Goal: Task Accomplishment & Management: Complete application form

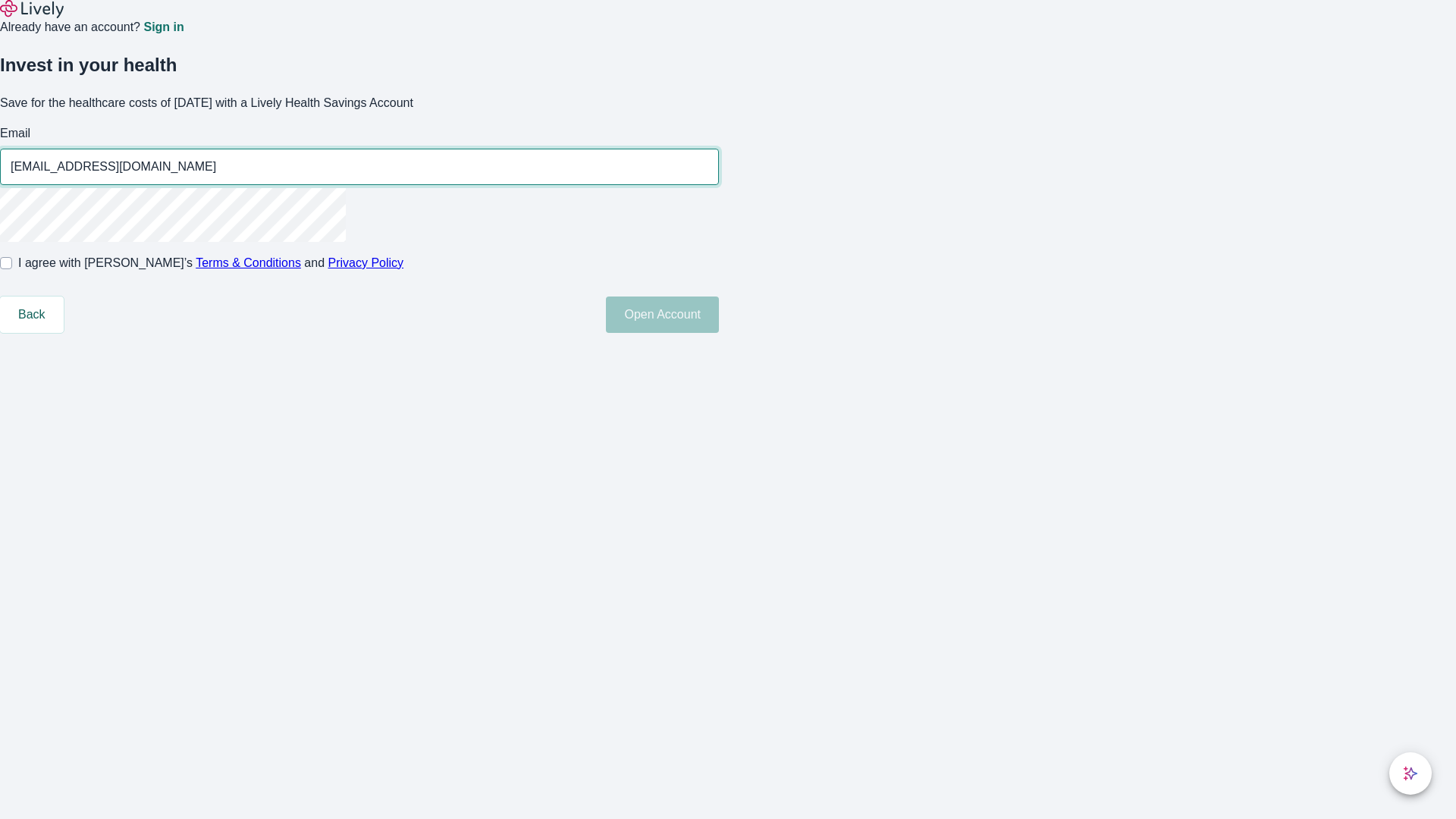
type input "[EMAIL_ADDRESS][DOMAIN_NAME]"
click at [12, 270] on input "I agree with Lively’s Terms & Conditions and Privacy Policy" at bounding box center [6, 262] width 12 height 12
checkbox input "true"
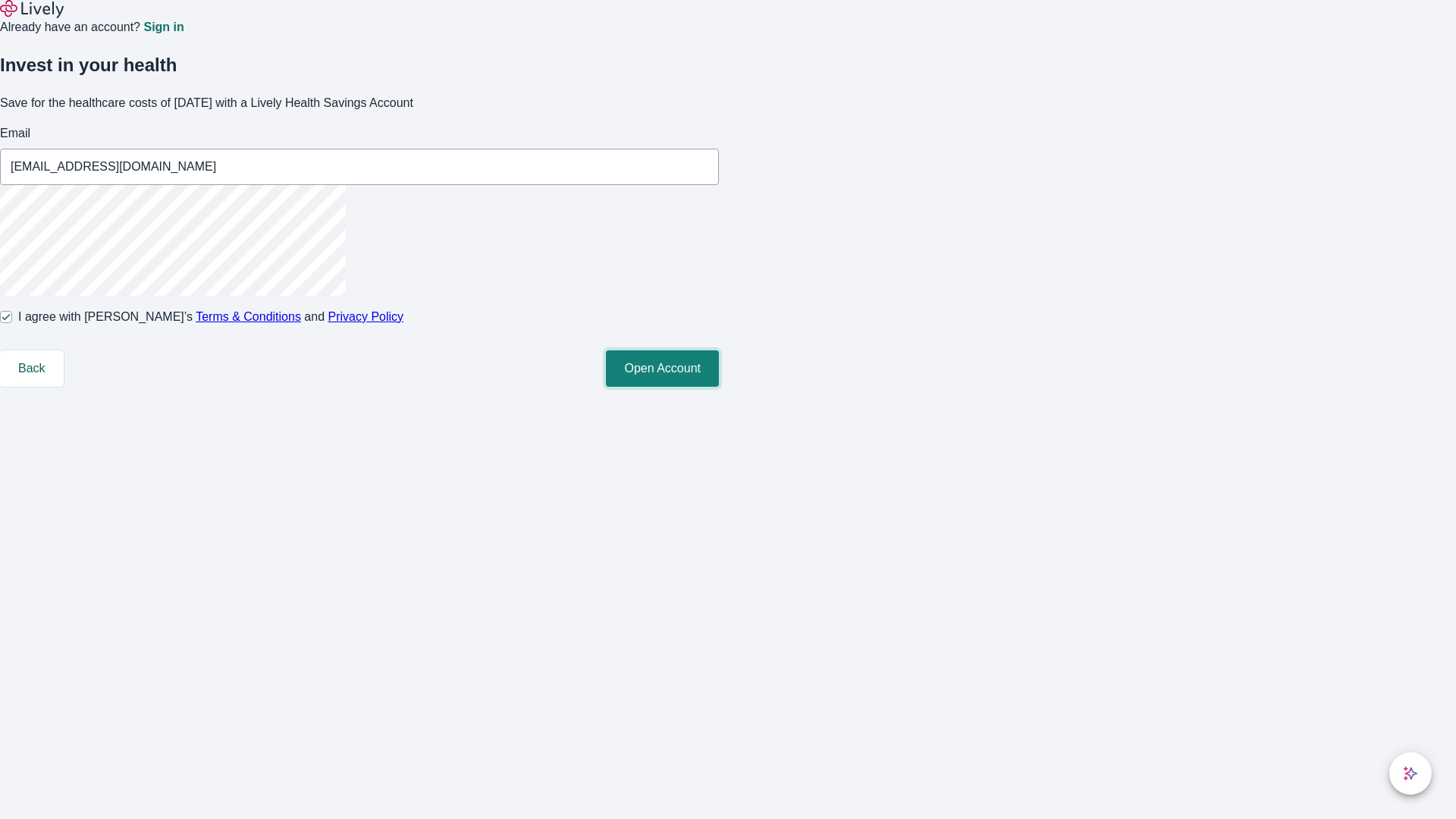
click at [719, 386] on button "Open Account" at bounding box center [662, 368] width 113 height 36
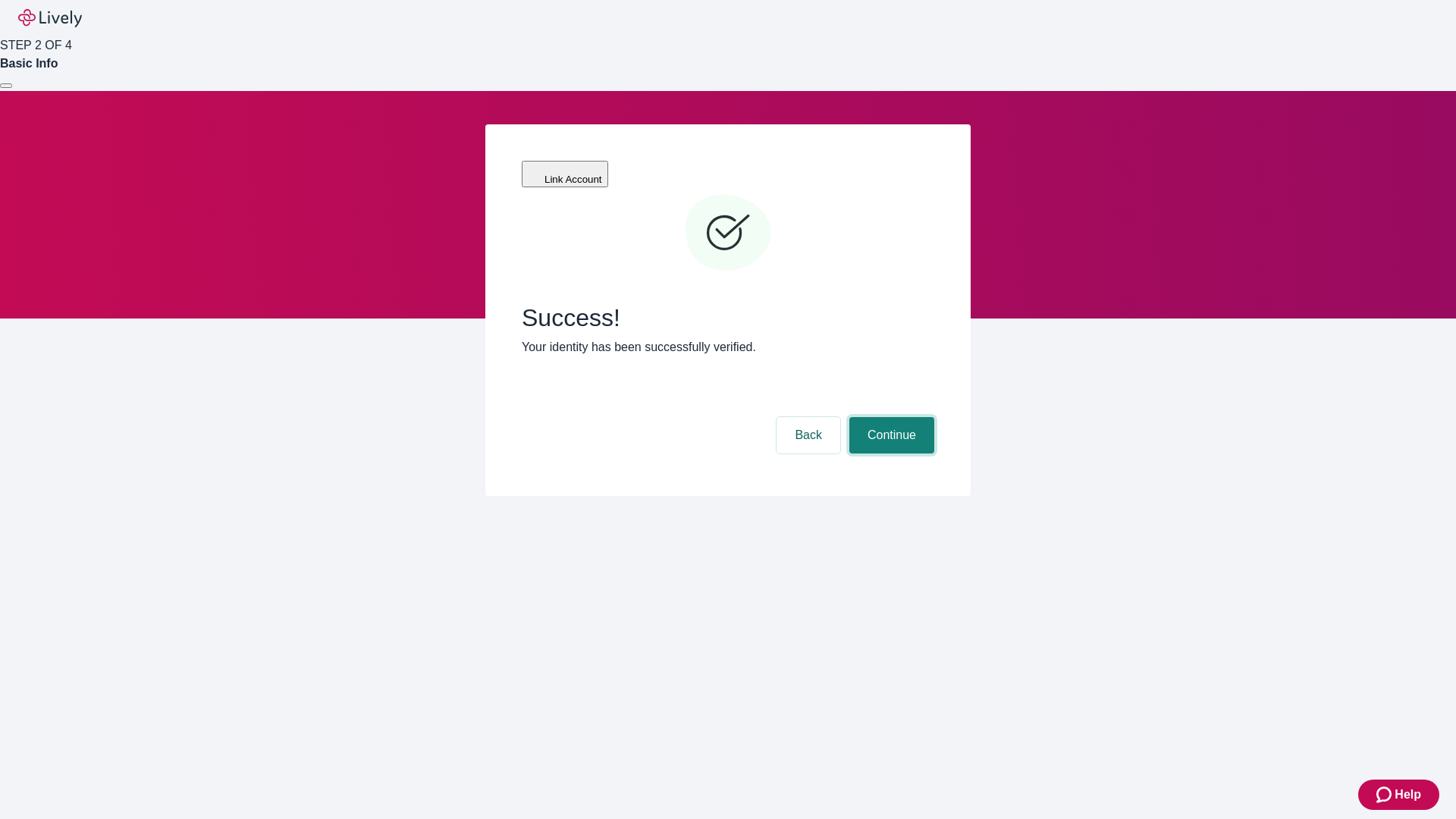
click at [889, 417] on button "Continue" at bounding box center [892, 435] width 85 height 36
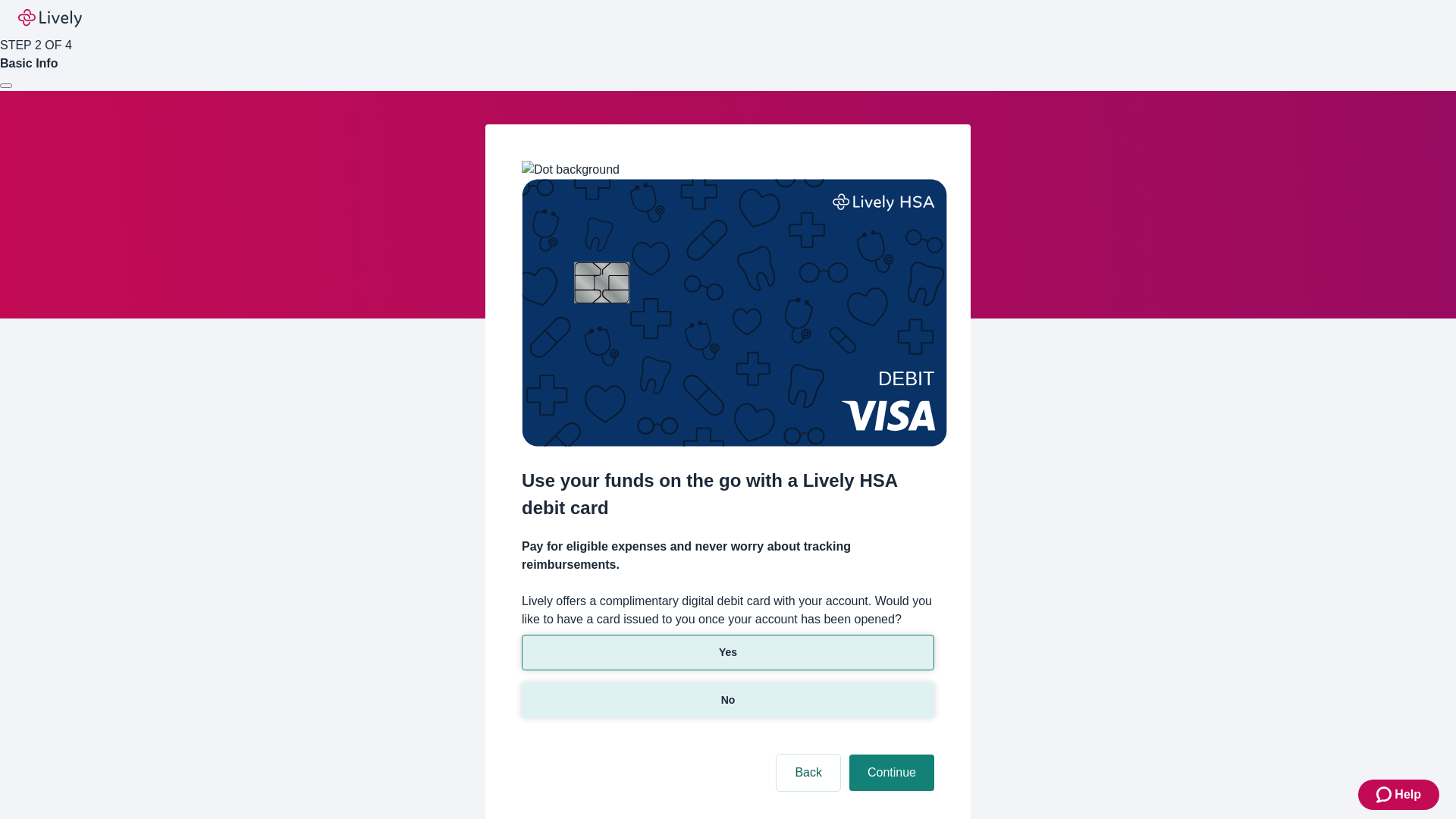
click at [727, 692] on p "No" at bounding box center [728, 699] width 15 height 16
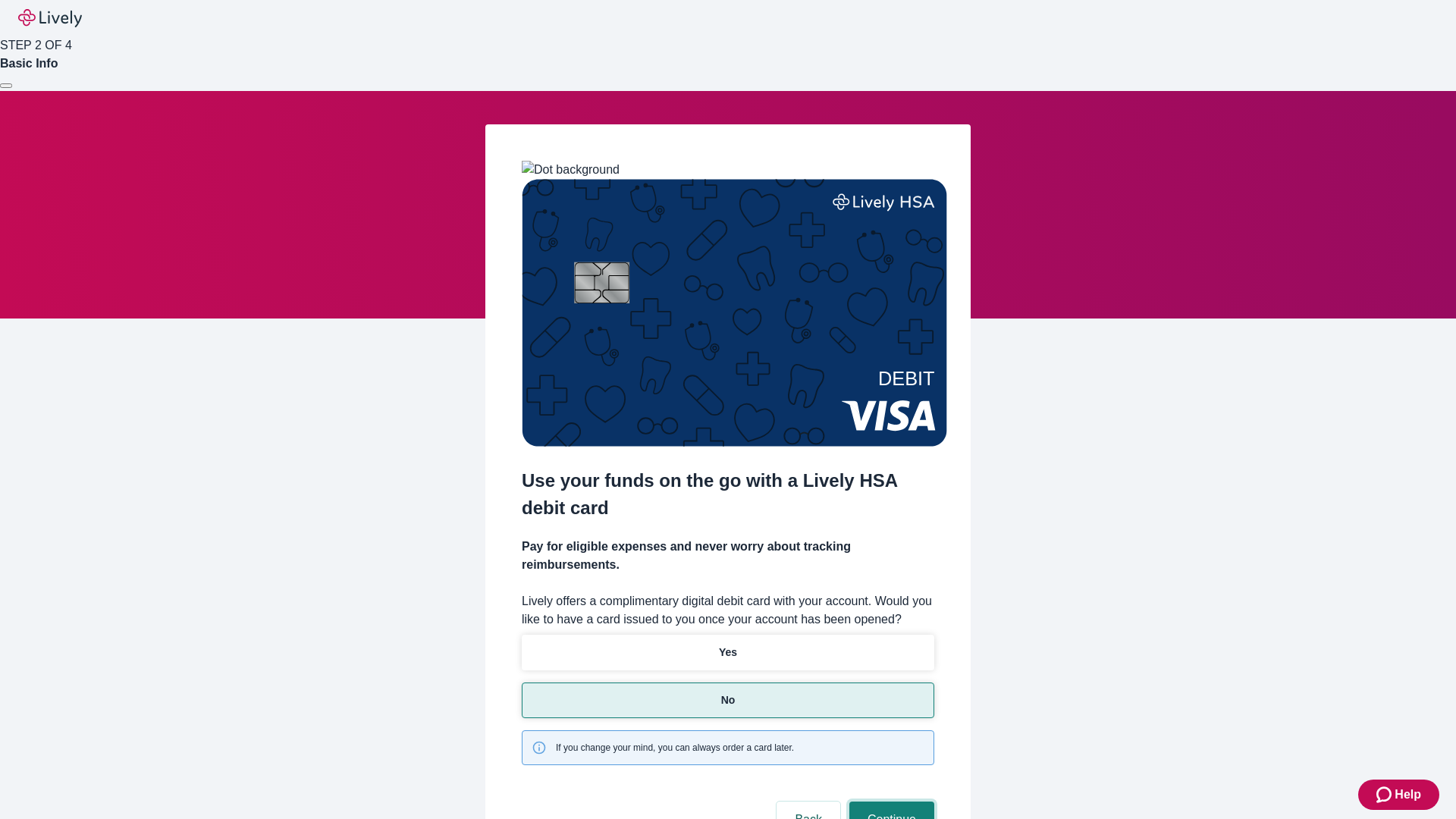
click at [889, 801] on button "Continue" at bounding box center [892, 819] width 85 height 36
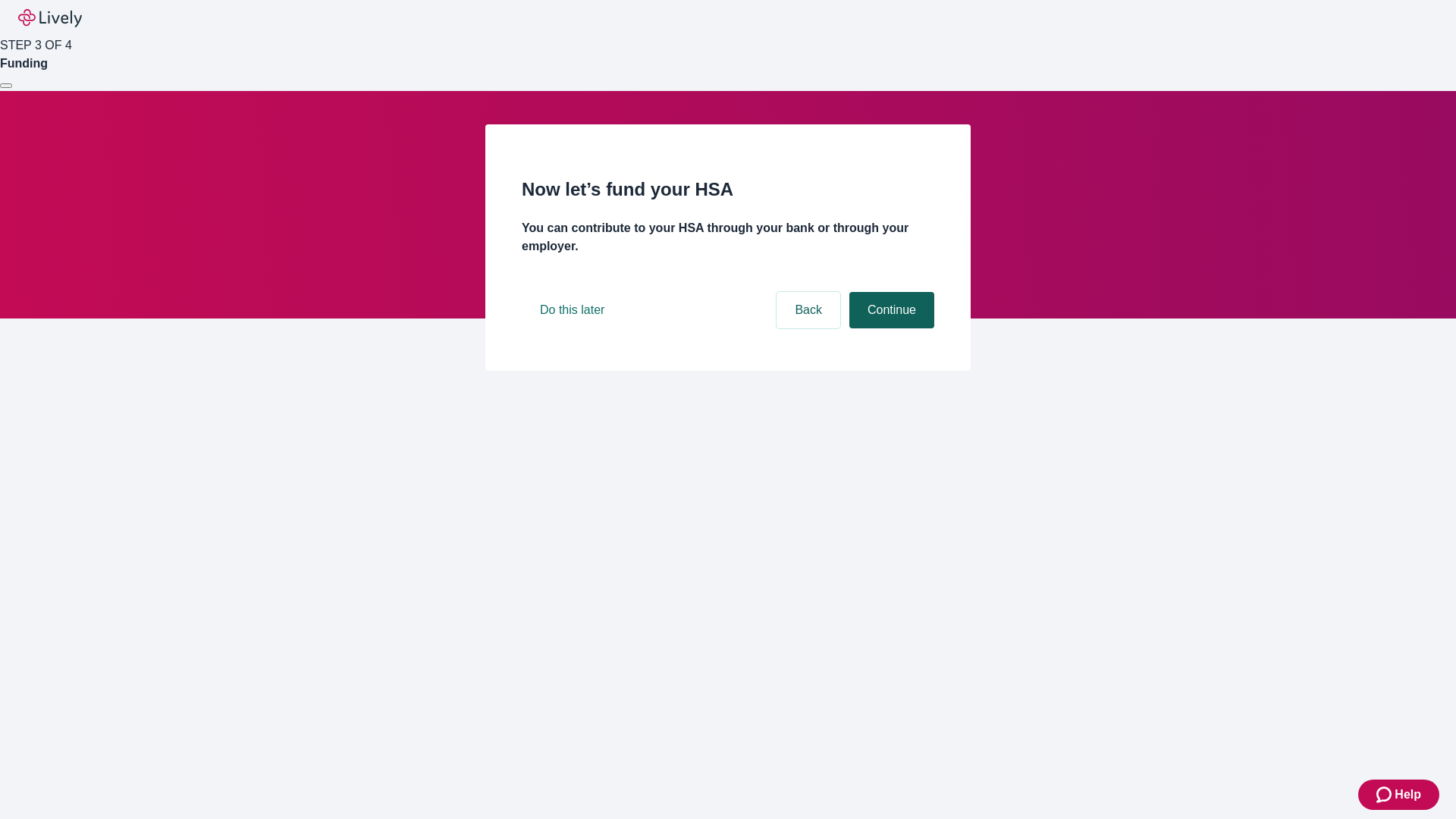
click at [889, 328] on button "Continue" at bounding box center [892, 309] width 85 height 36
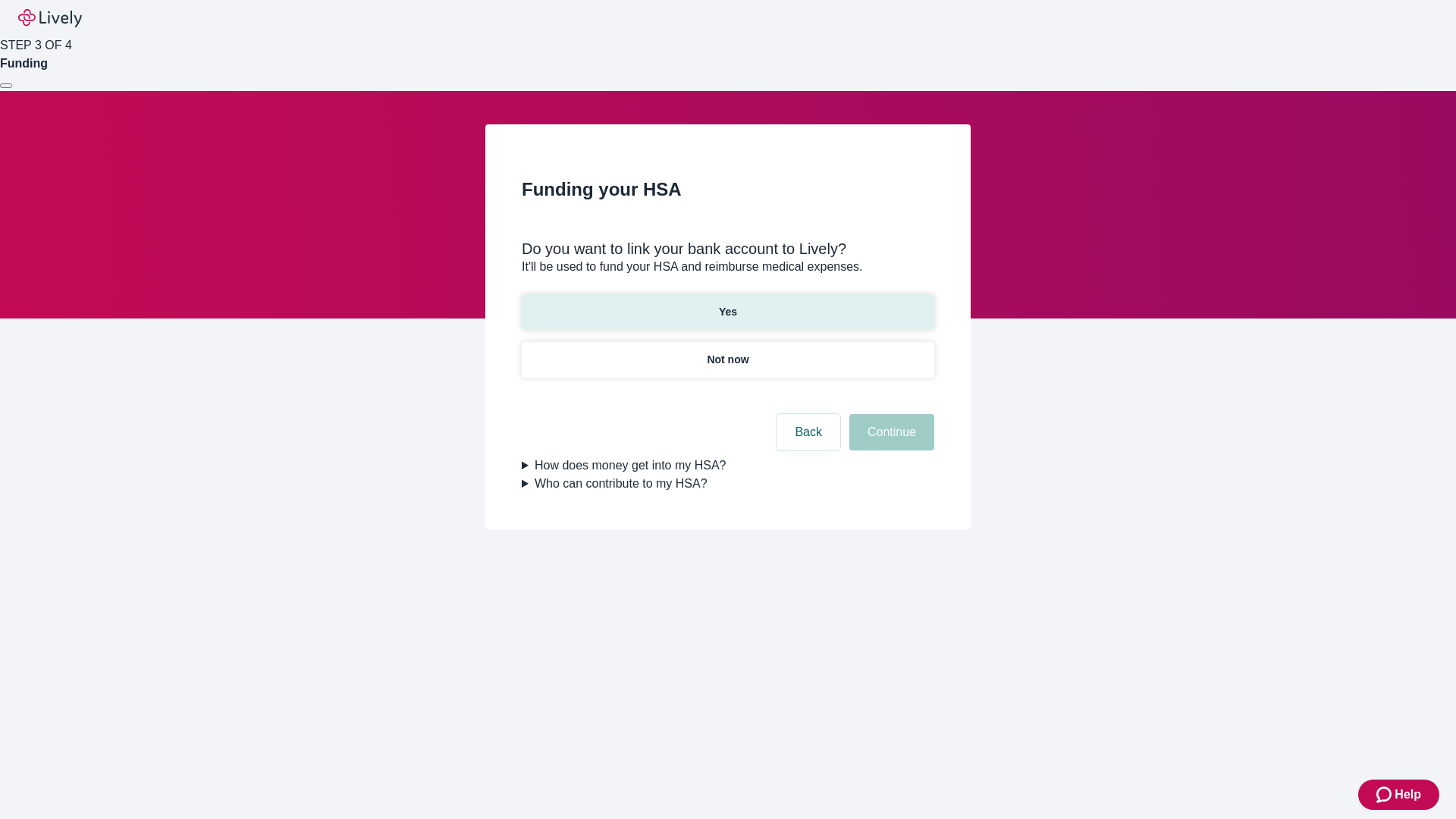
click at [727, 304] on p "Yes" at bounding box center [728, 311] width 19 height 16
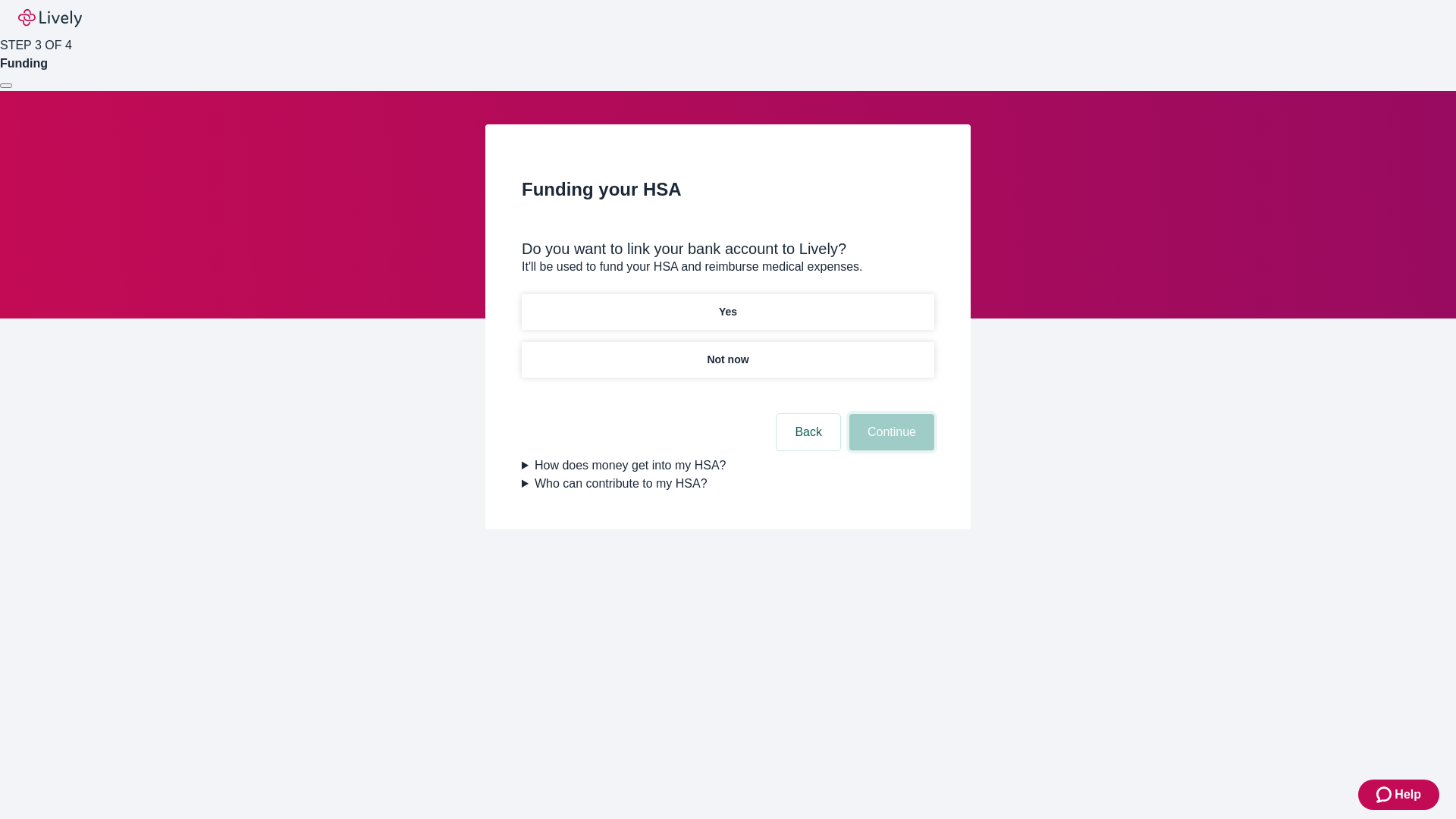
click at [889, 414] on button "Continue" at bounding box center [892, 432] width 85 height 36
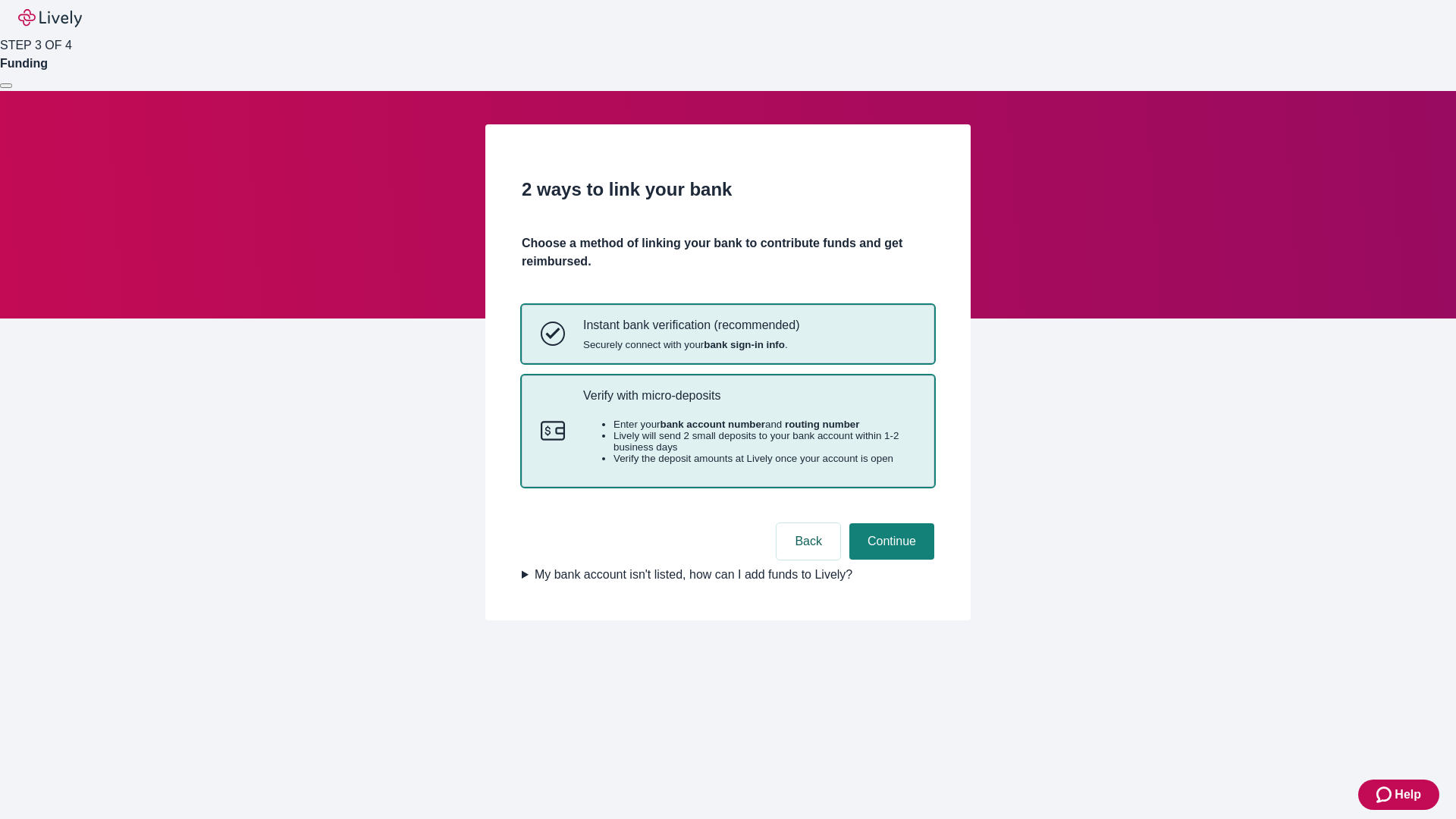
click at [748, 403] on p "Verify with micro-deposits" at bounding box center [748, 396] width 333 height 15
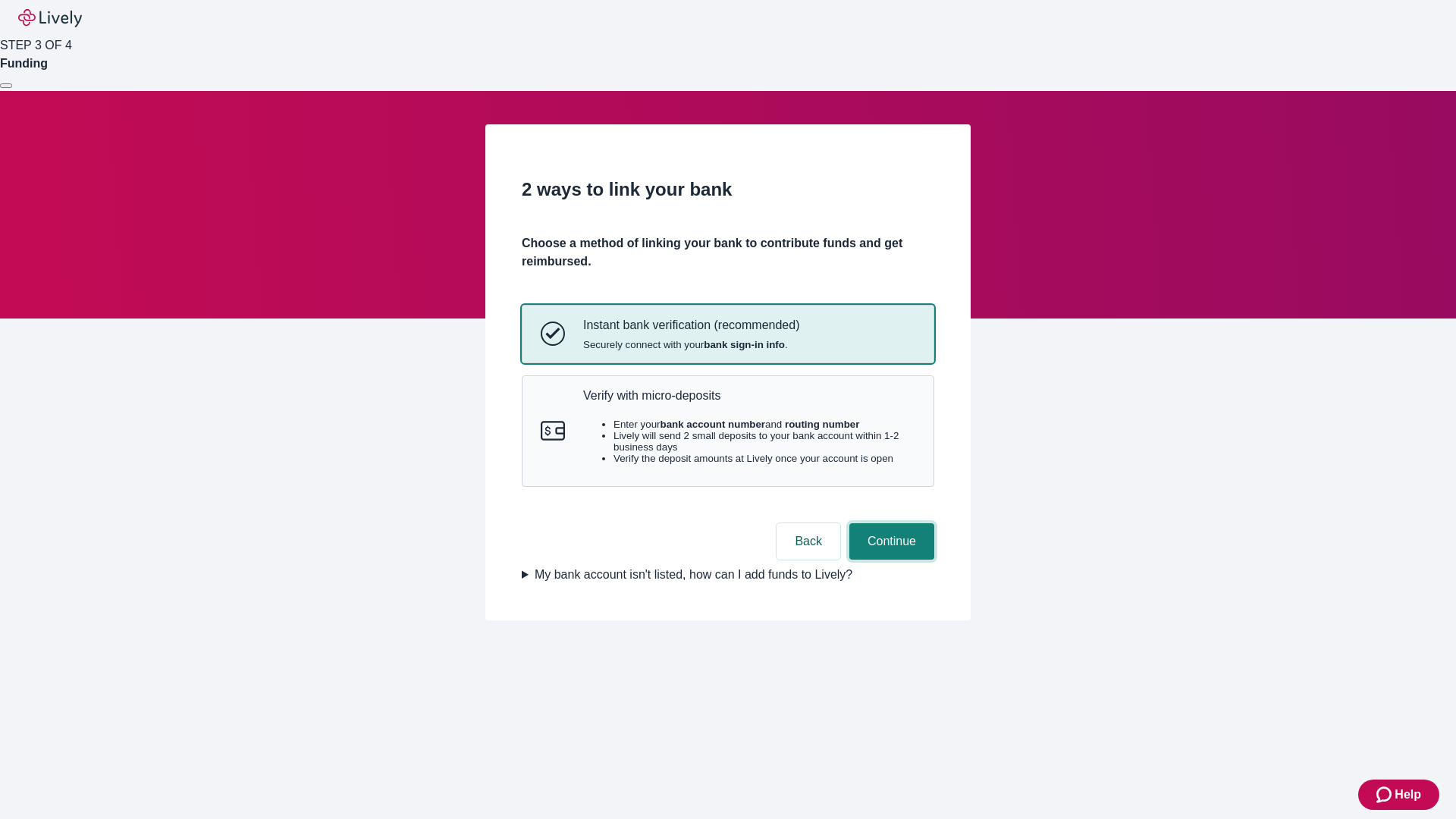
click at [889, 560] on button "Continue" at bounding box center [892, 541] width 85 height 36
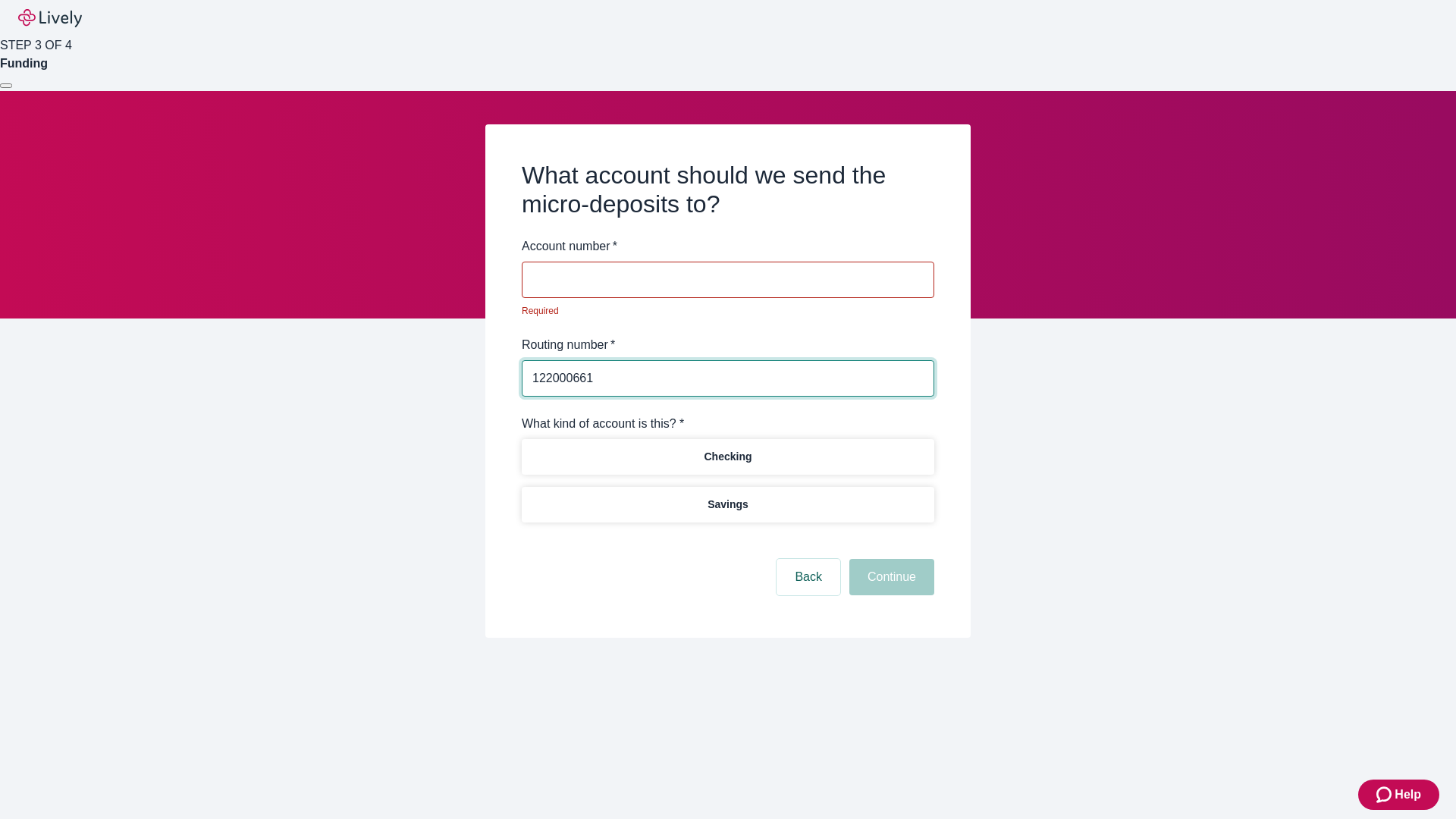
type input "122000661"
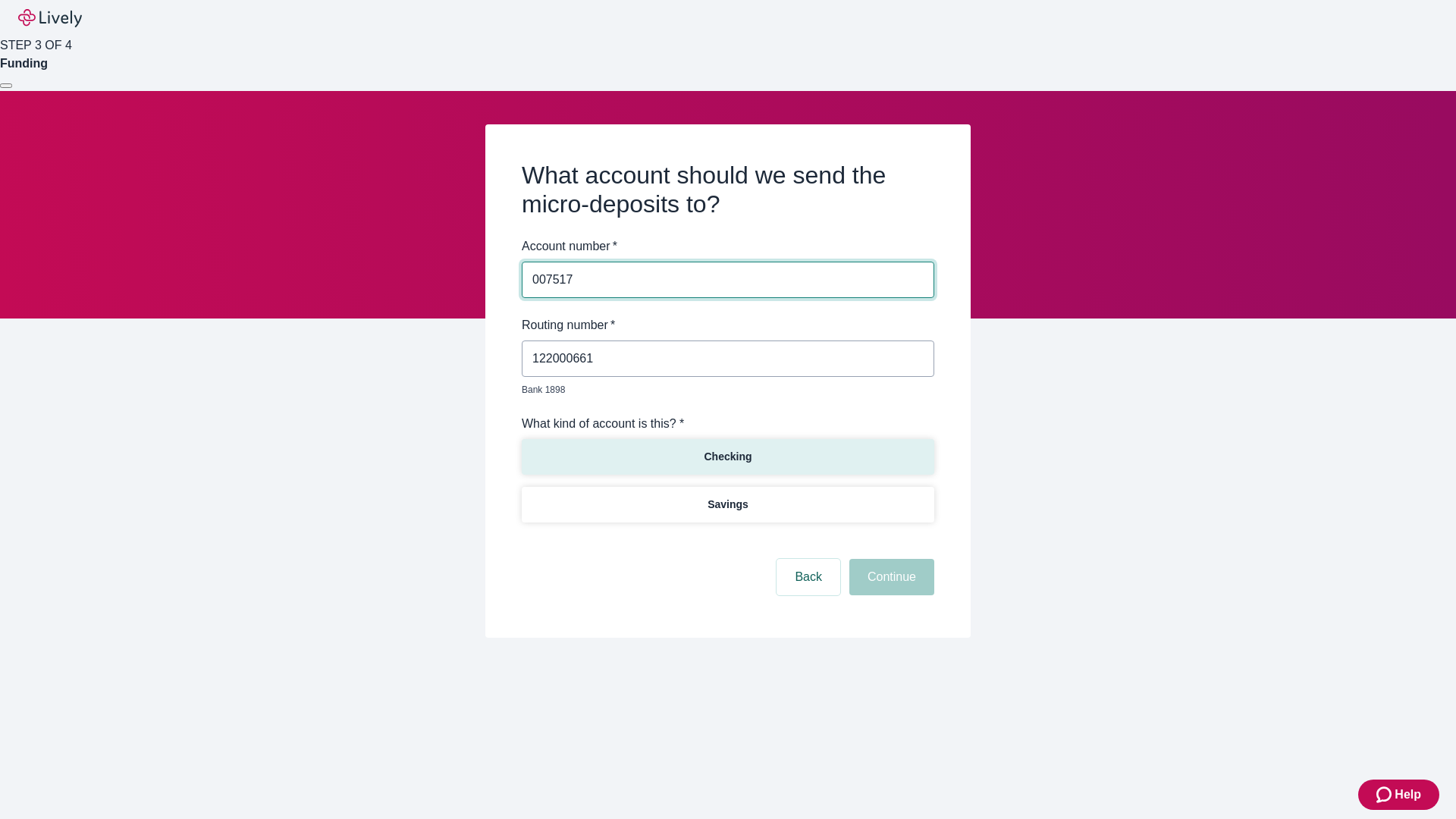
type input "007517"
click at [727, 449] on p "Checking" at bounding box center [728, 457] width 48 height 16
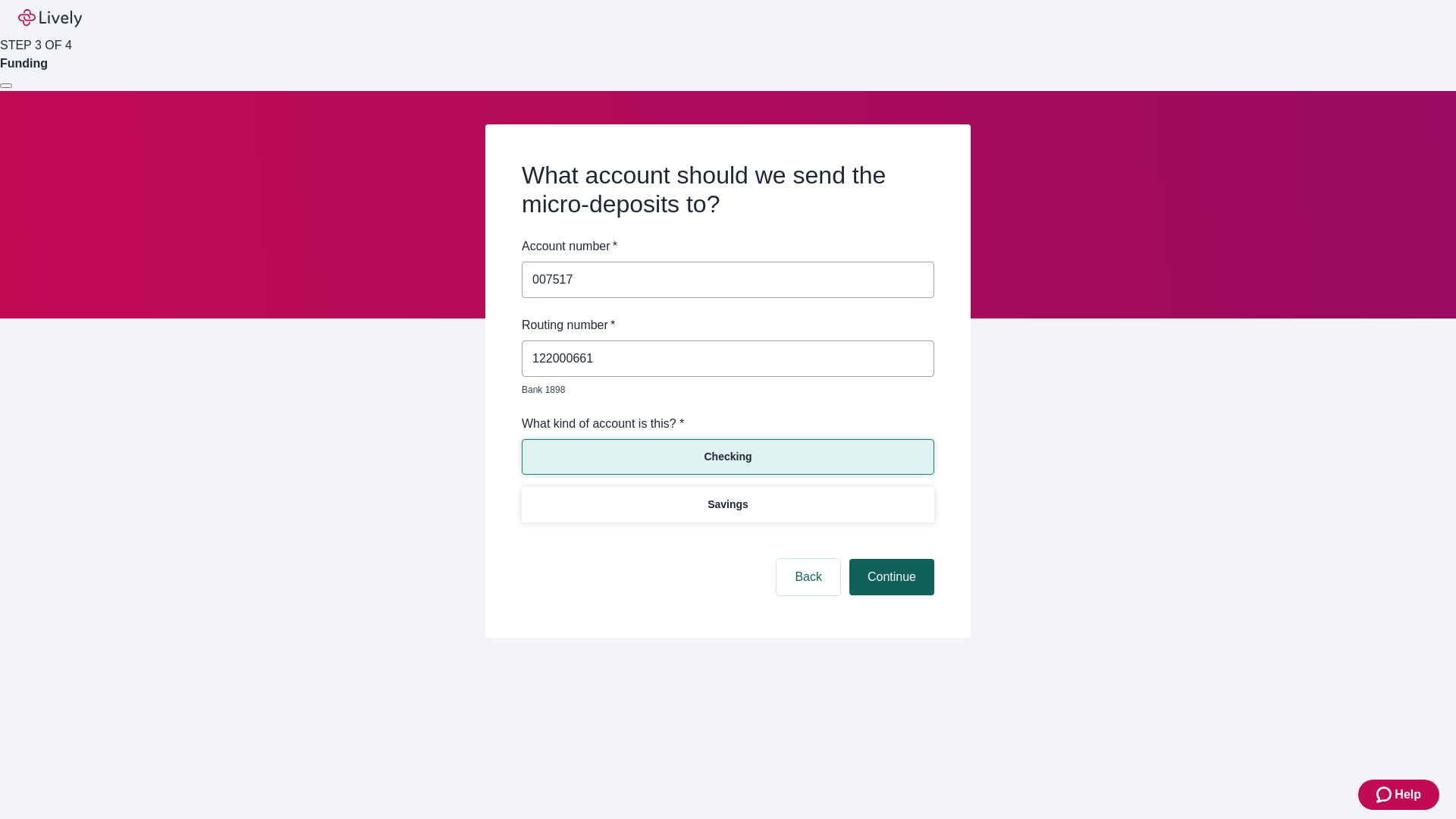
click at [889, 560] on button "Continue" at bounding box center [892, 576] width 85 height 36
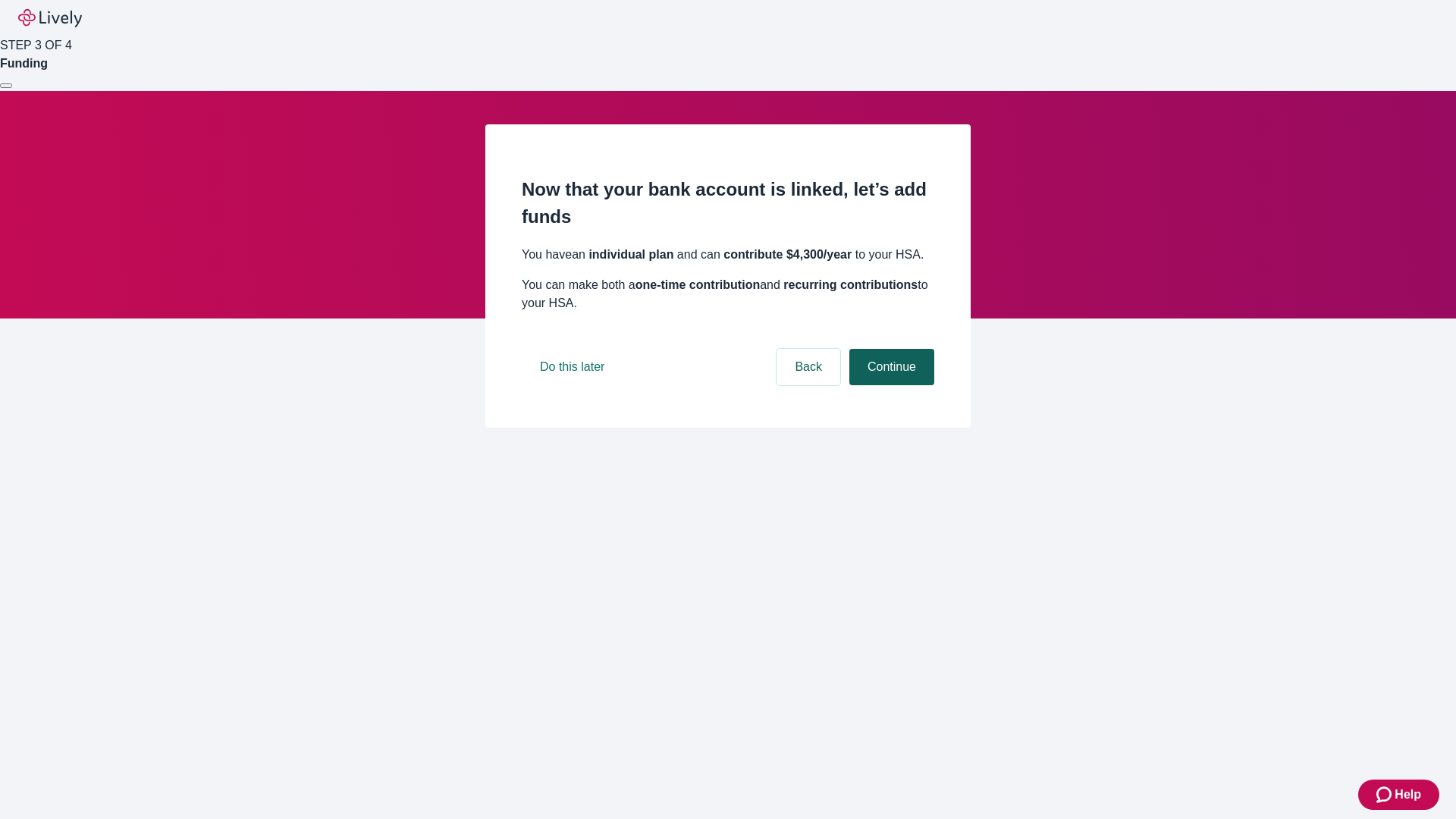
click at [889, 385] on button "Continue" at bounding box center [892, 367] width 85 height 36
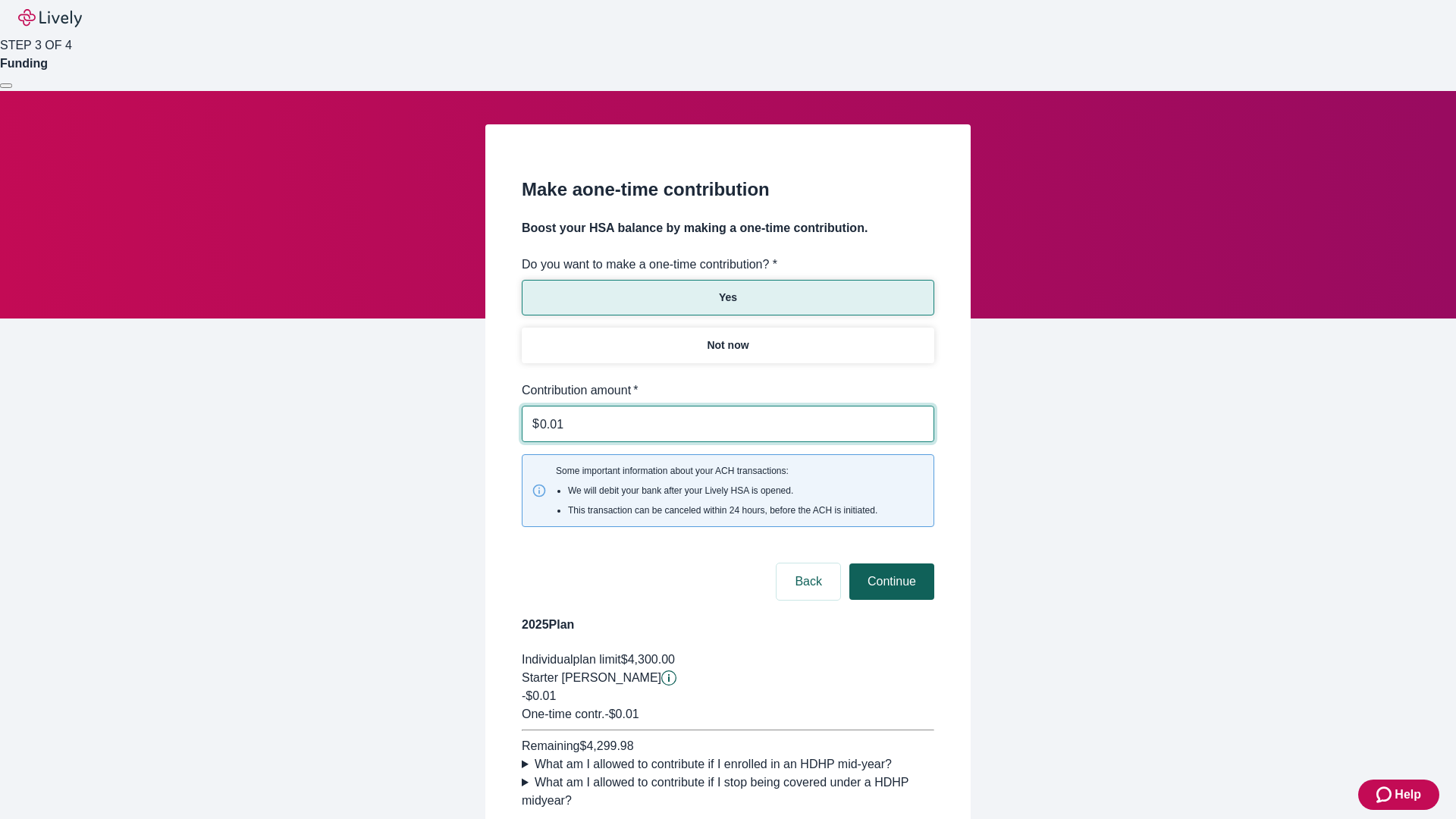
type input "0.01"
click at [889, 563] on button "Continue" at bounding box center [892, 581] width 85 height 36
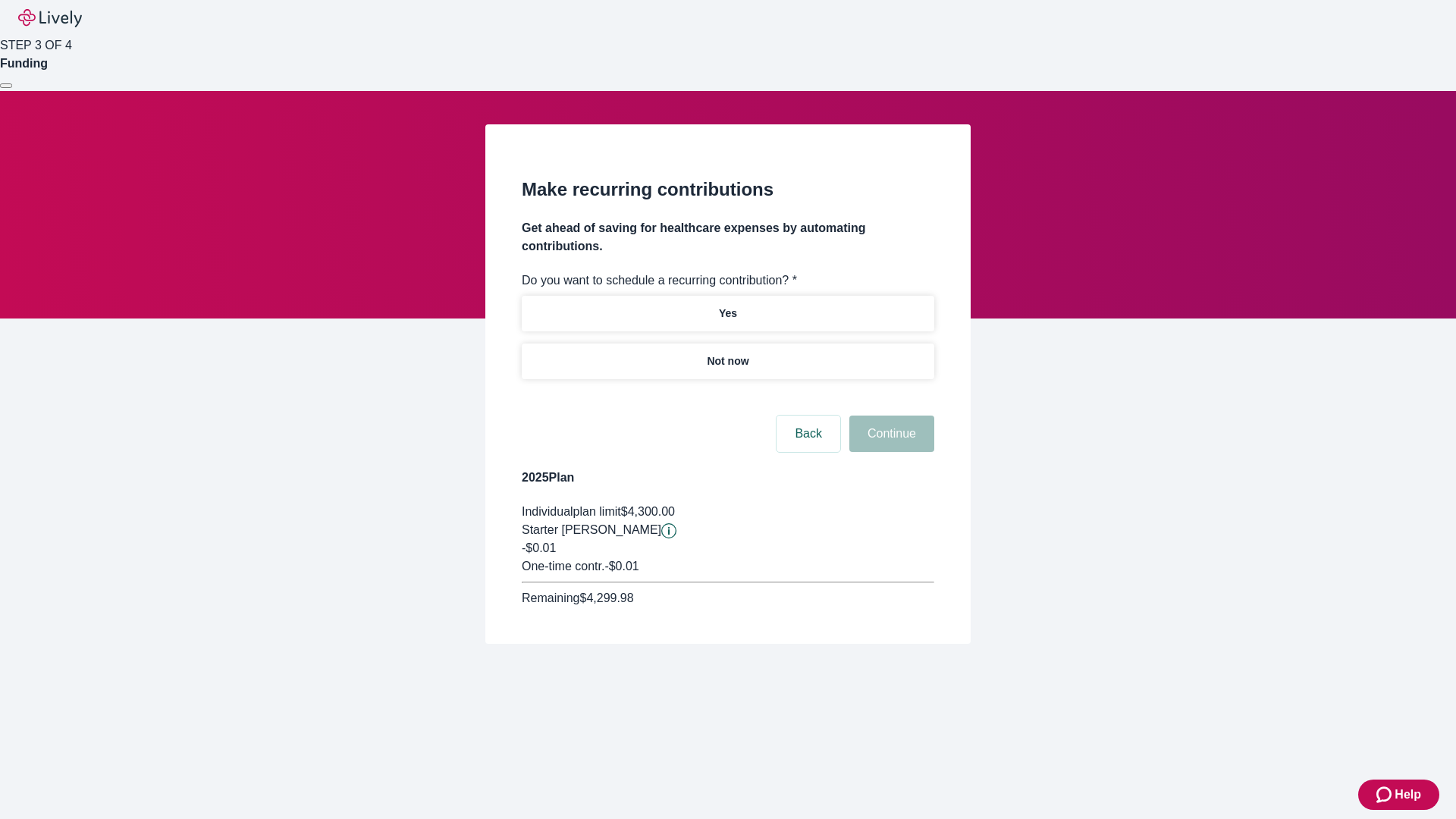
click at [727, 353] on p "Not now" at bounding box center [727, 360] width 42 height 16
click at [889, 416] on button "Continue" at bounding box center [892, 434] width 85 height 36
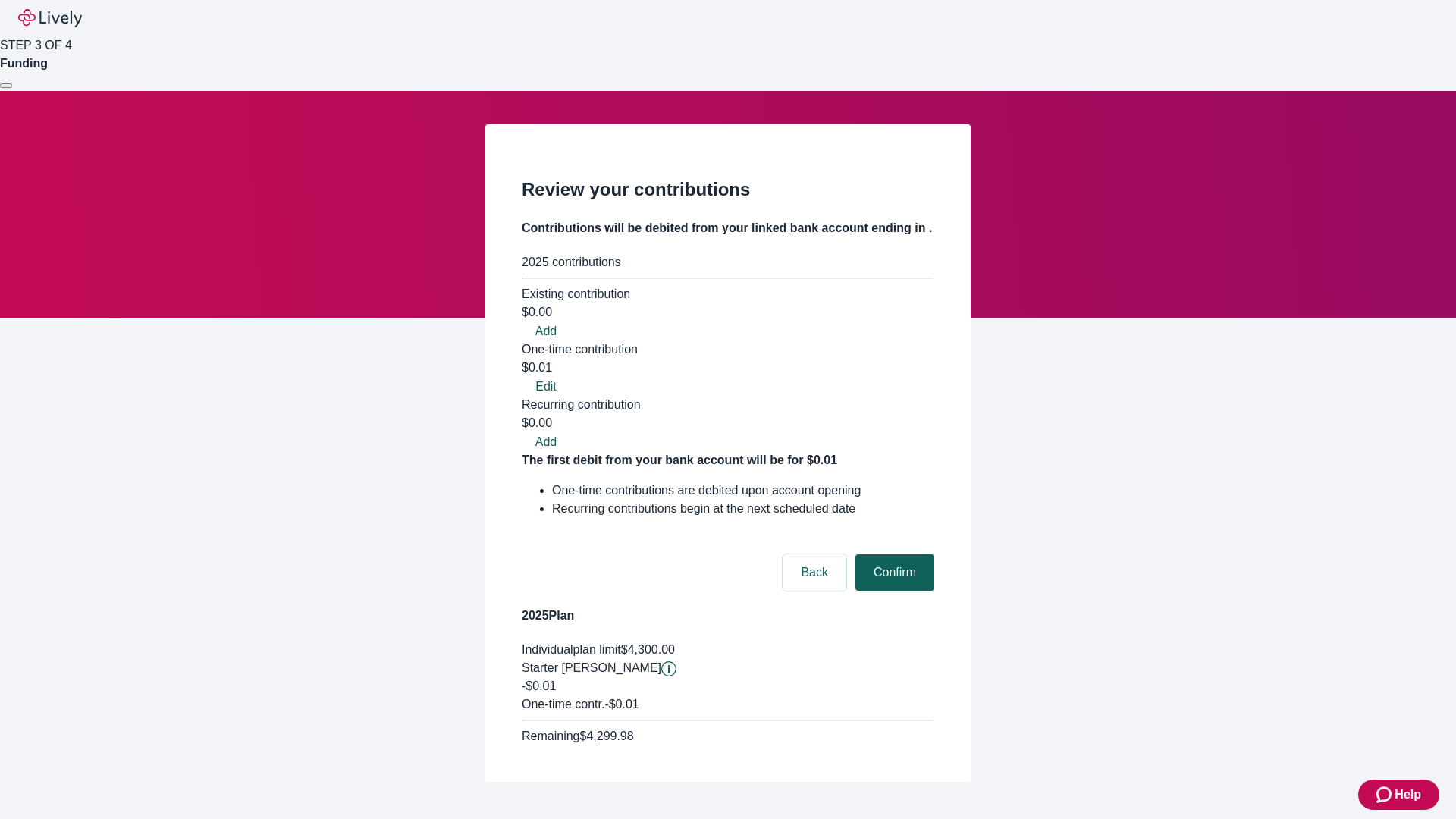
click at [892, 554] on button "Confirm" at bounding box center [894, 572] width 79 height 36
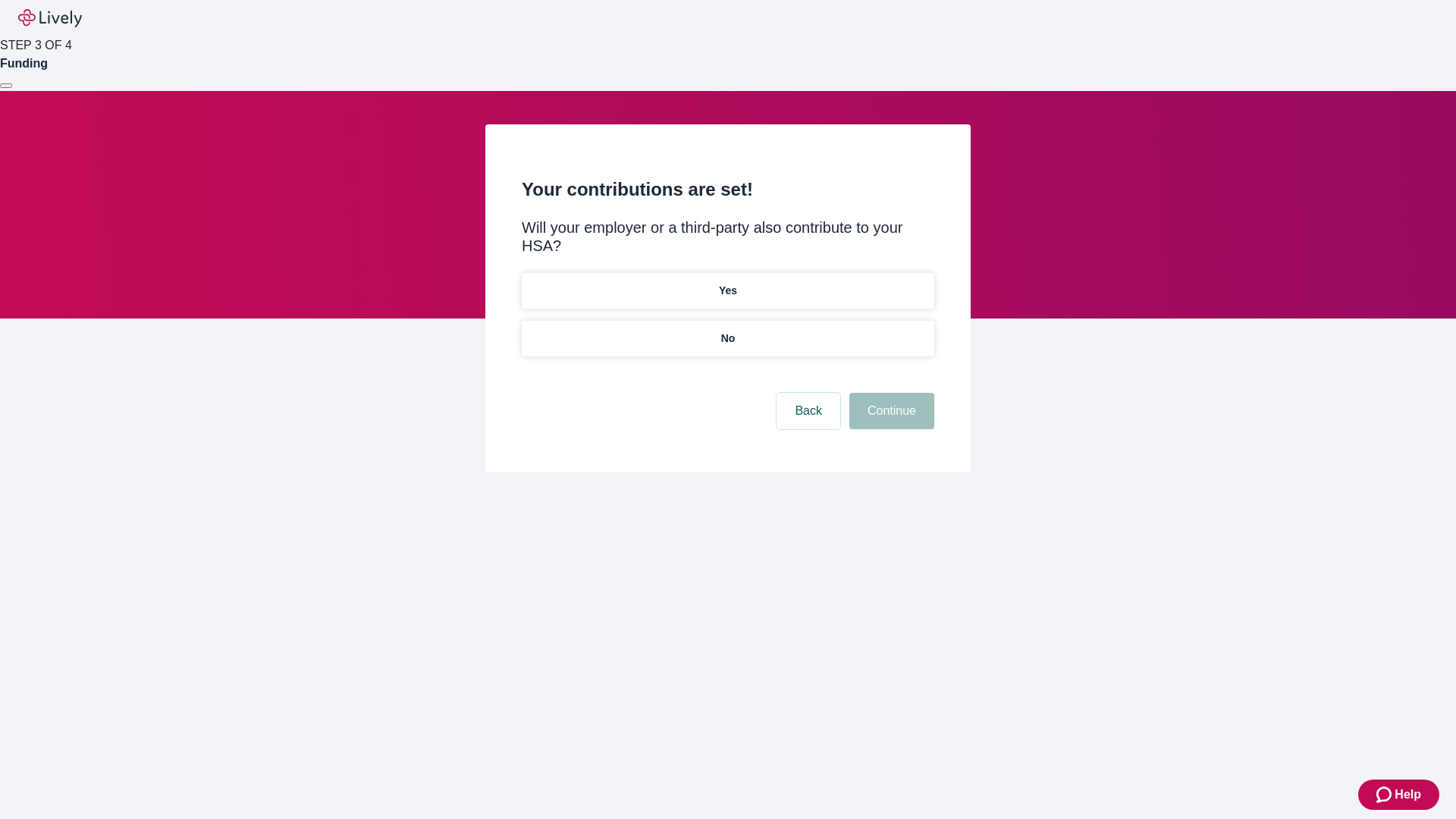
click at [727, 331] on p "No" at bounding box center [728, 338] width 15 height 16
click at [889, 393] on button "Continue" at bounding box center [892, 410] width 85 height 36
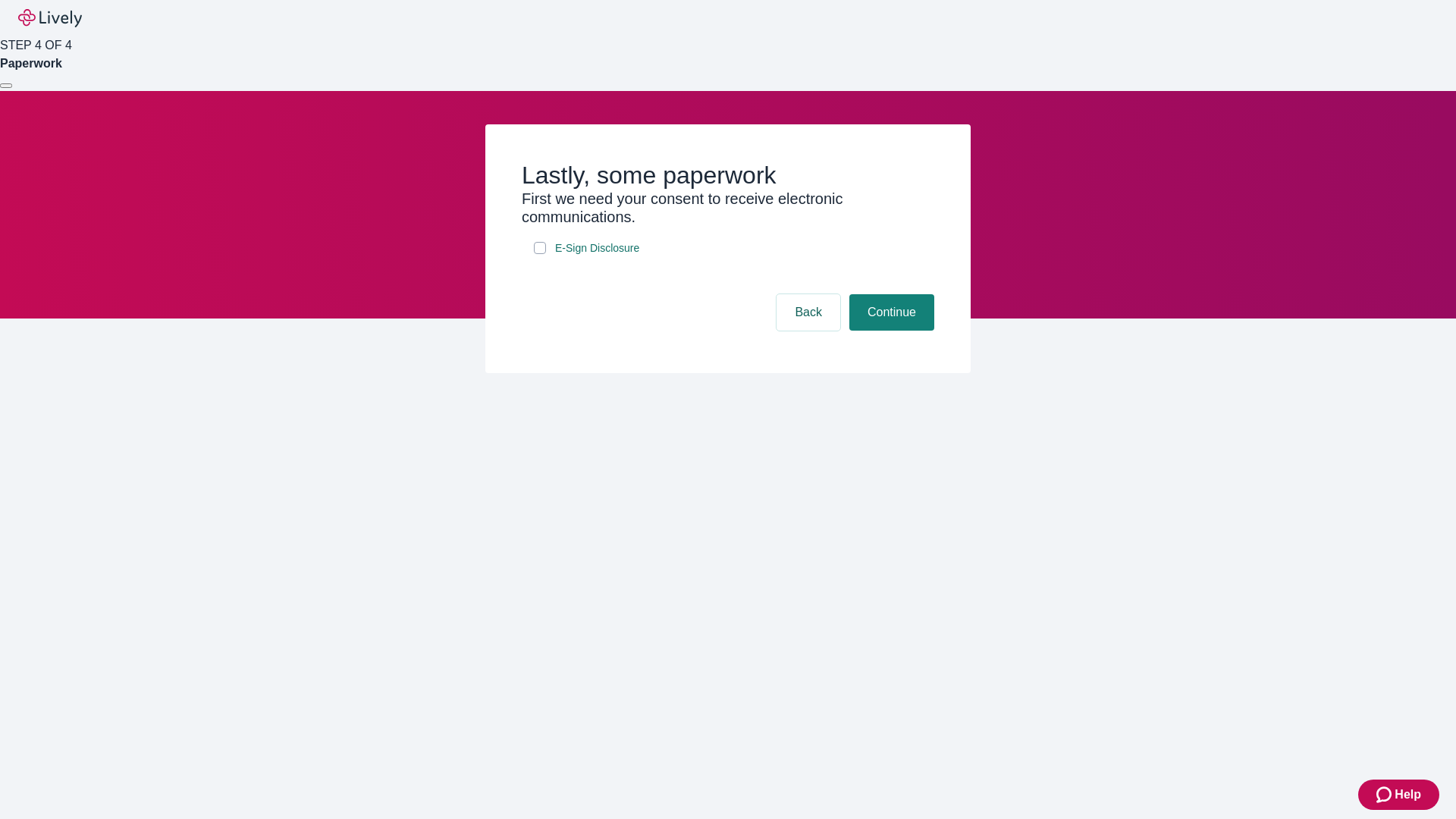
click at [540, 254] on input "E-Sign Disclosure" at bounding box center [539, 247] width 12 height 12
checkbox input "true"
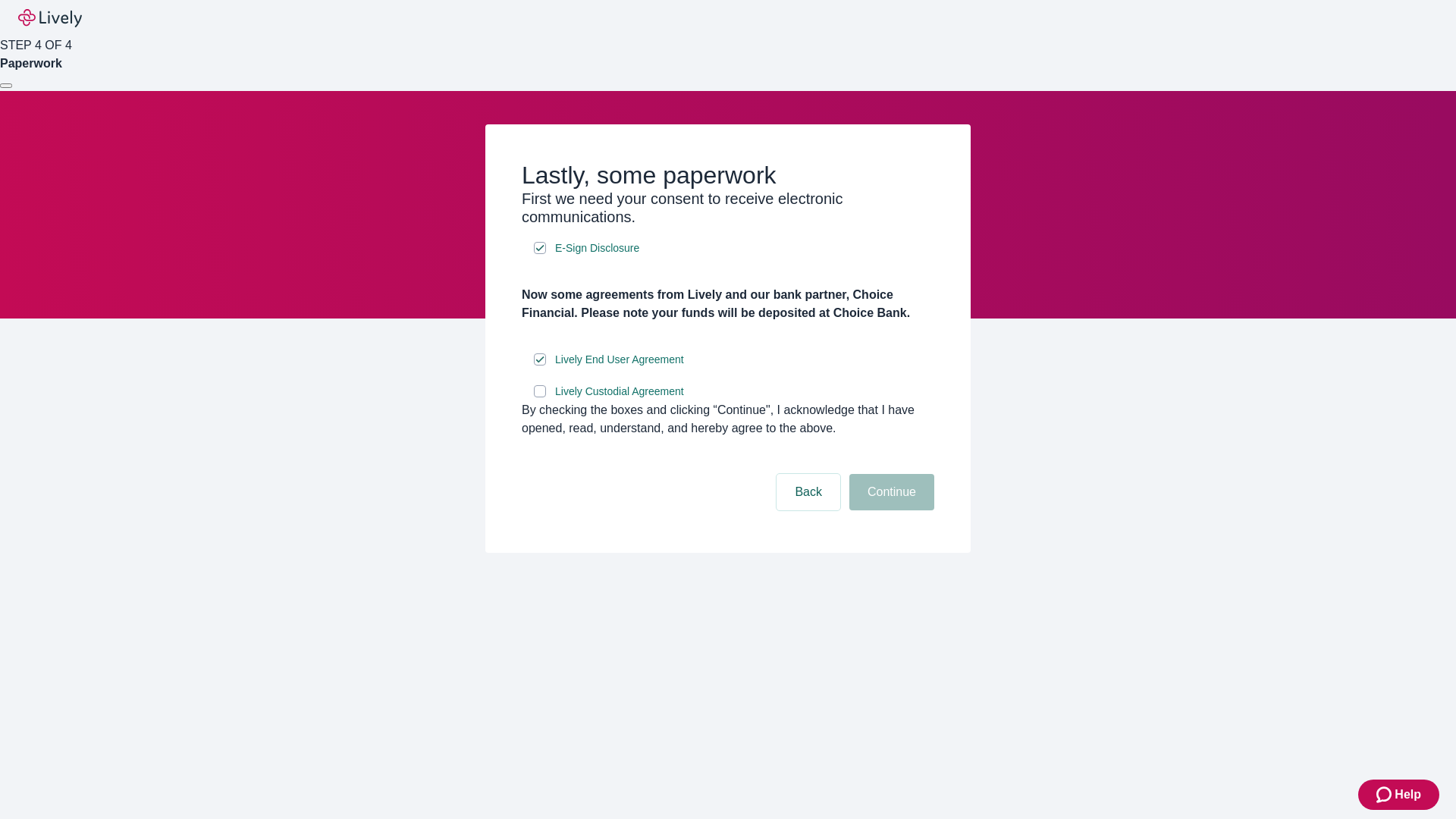
click at [540, 397] on input "Lively Custodial Agreement" at bounding box center [539, 391] width 12 height 12
checkbox input "true"
click at [889, 510] on button "Continue" at bounding box center [892, 492] width 85 height 36
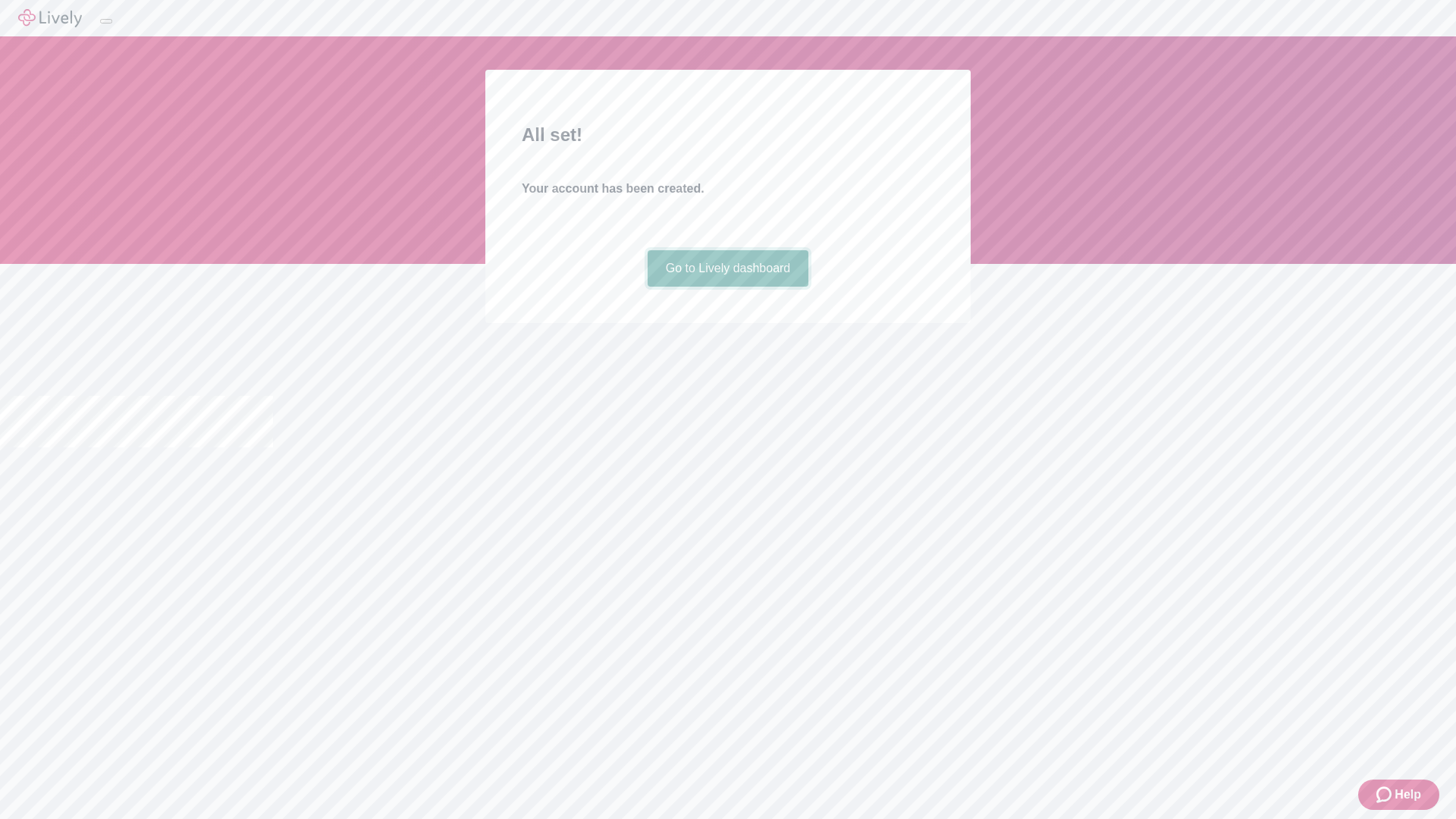
click at [727, 286] on link "Go to Lively dashboard" at bounding box center [728, 268] width 161 height 36
